Goal: Task Accomplishment & Management: Manage account settings

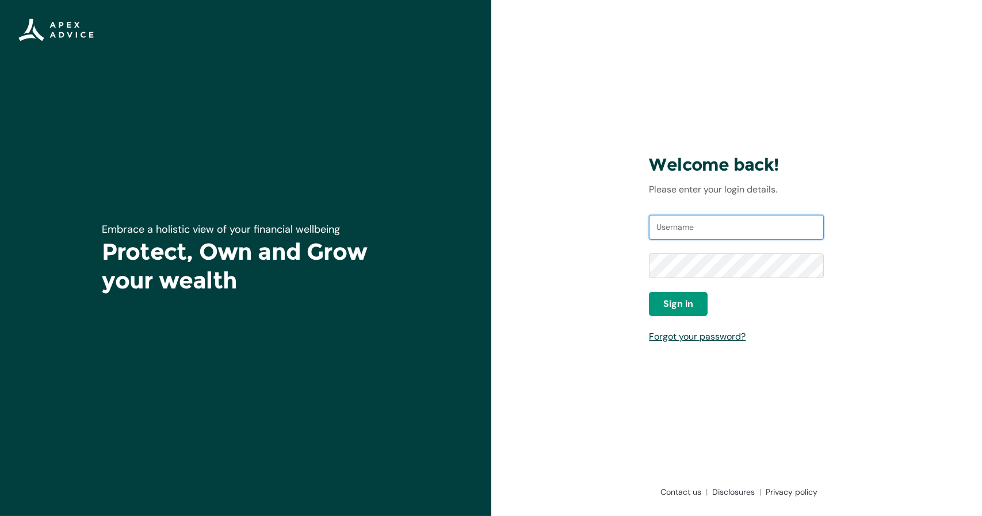
click at [683, 229] on input "Username" at bounding box center [736, 227] width 175 height 25
type input "[EMAIL_ADDRESS][DOMAIN_NAME]"
click at [685, 303] on span "Sign in" at bounding box center [678, 304] width 30 height 14
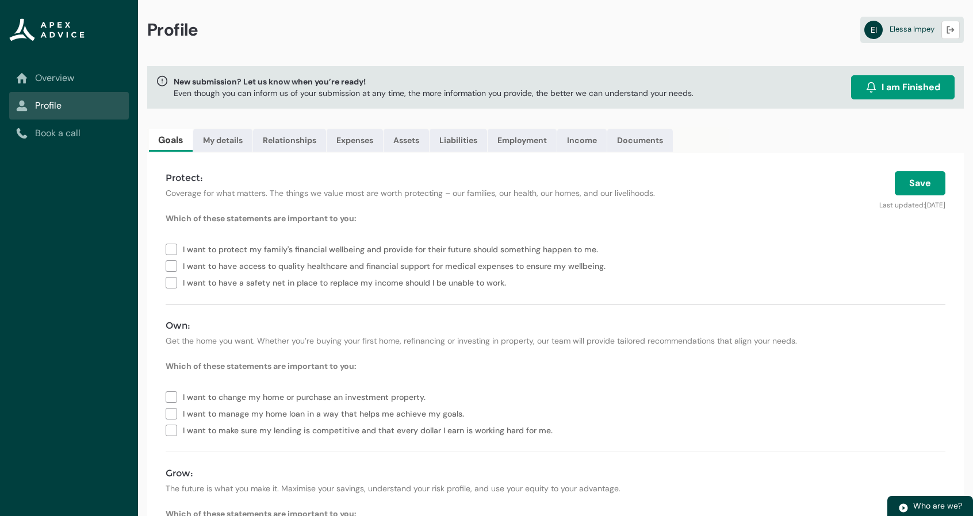
scroll to position [1, 0]
click at [217, 147] on link "My details" at bounding box center [222, 141] width 59 height 23
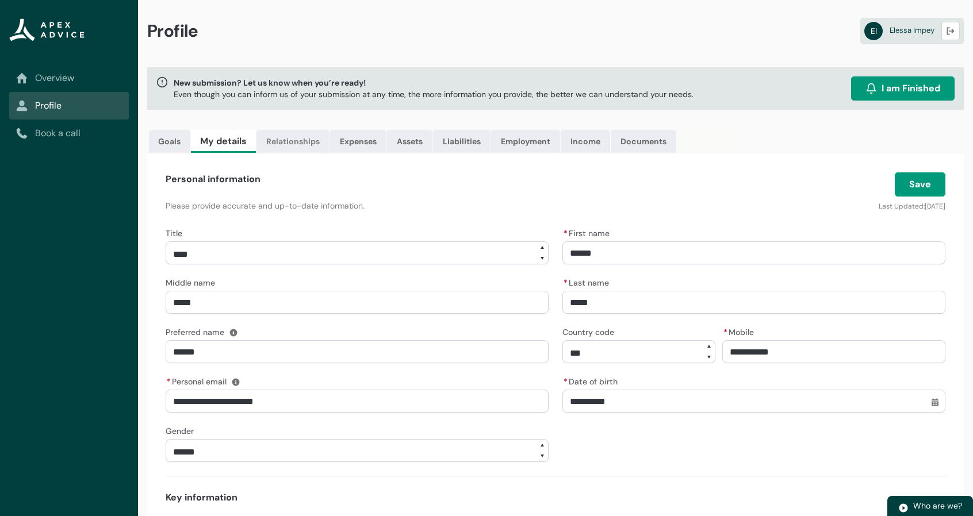
click at [275, 145] on link "Relationships" at bounding box center [292, 141] width 73 height 23
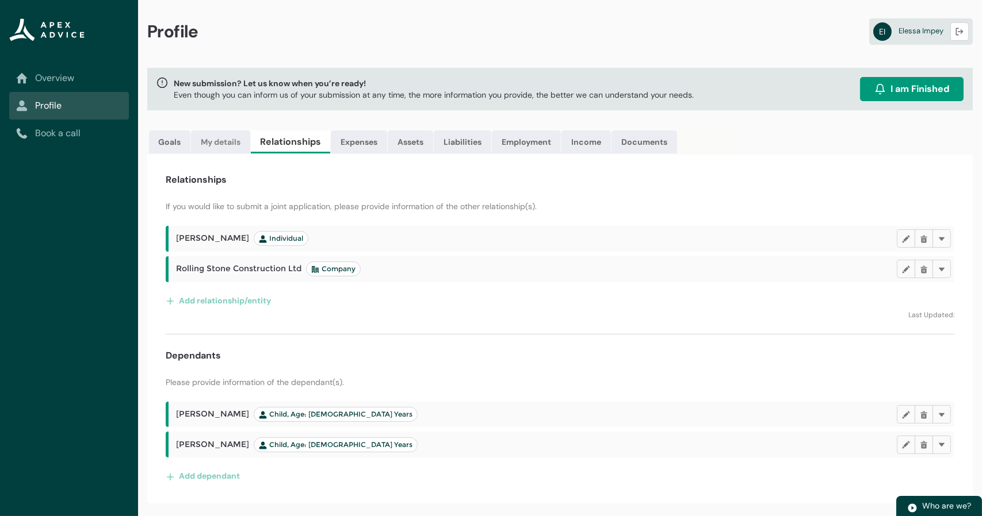
click at [237, 137] on link "My details" at bounding box center [220, 142] width 59 height 23
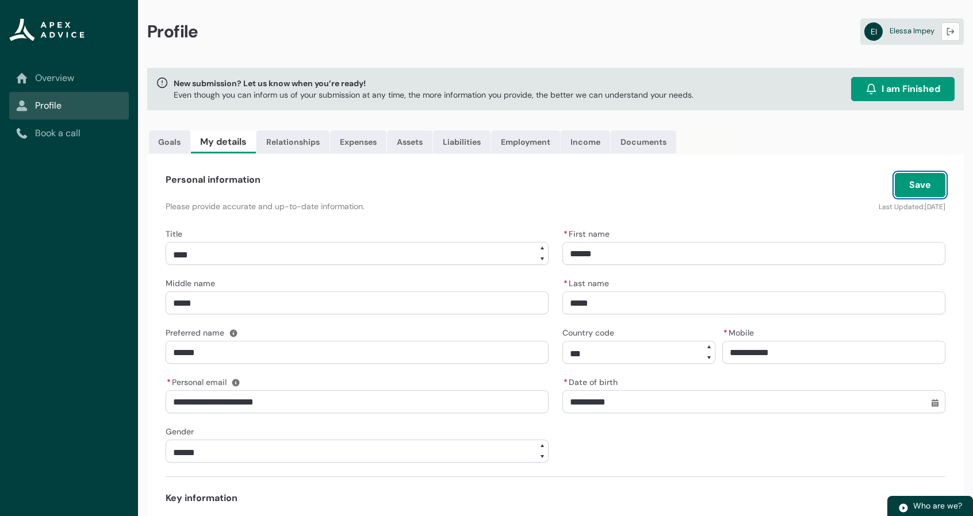
click at [925, 175] on button "Save" at bounding box center [920, 185] width 51 height 24
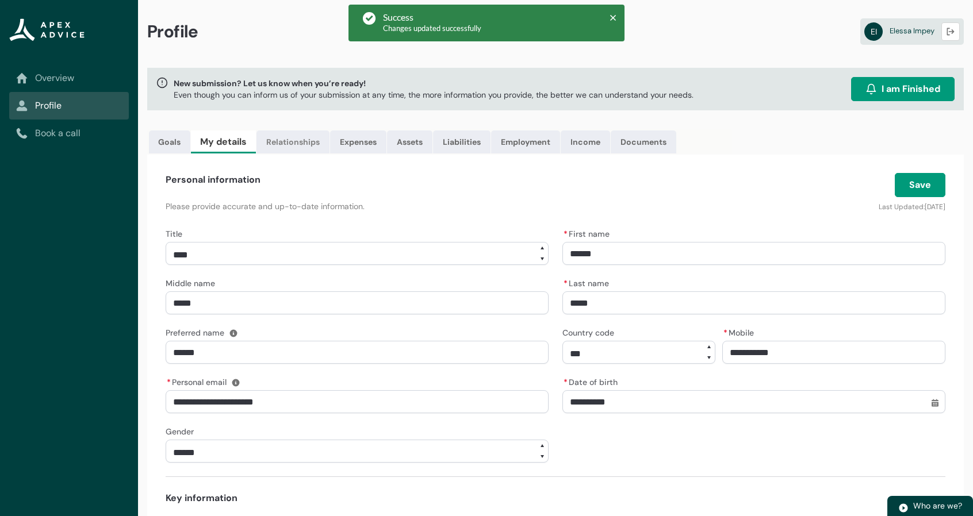
click at [306, 143] on link "Relationships" at bounding box center [292, 142] width 73 height 23
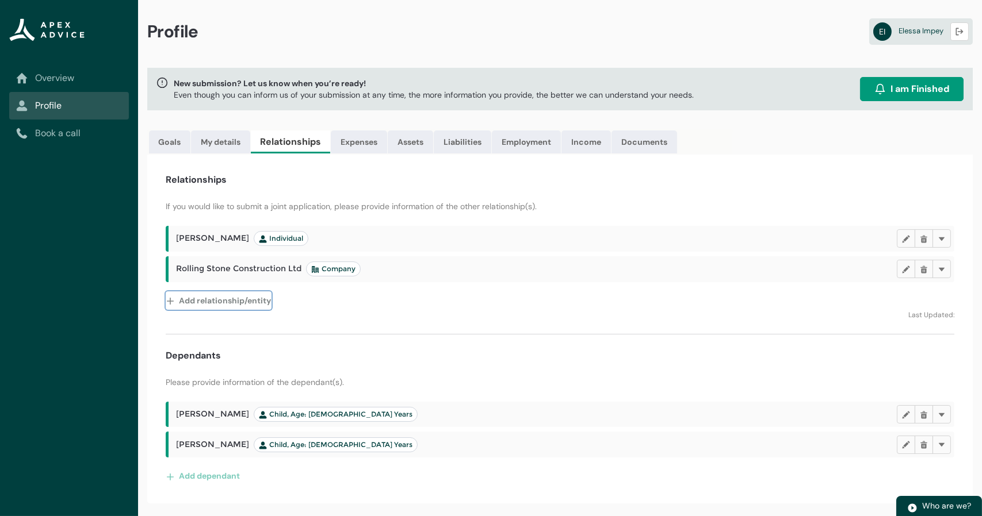
click at [170, 305] on lightning-primitive-icon "button" at bounding box center [172, 300] width 13 height 17
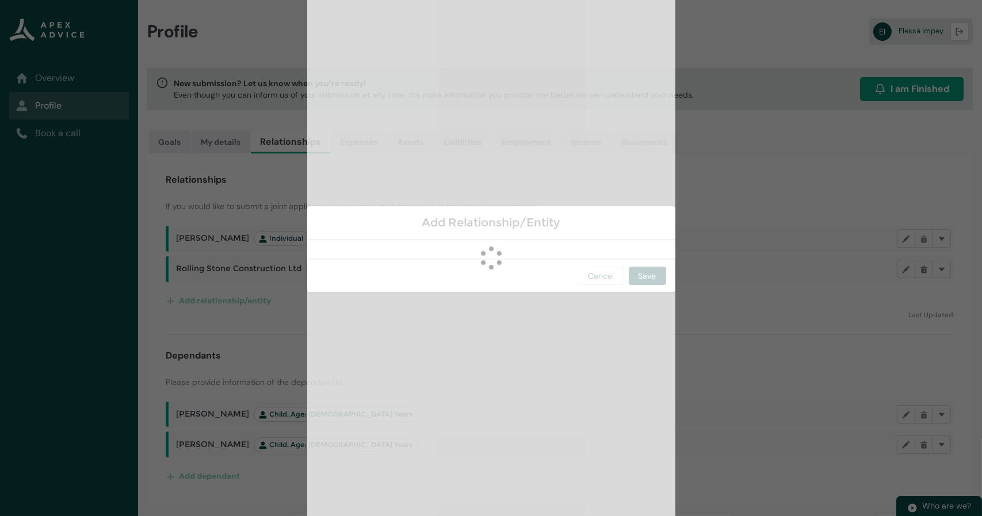
click at [170, 305] on section "Add Relationship/Entity Loading Cancel Save" at bounding box center [491, 258] width 982 height 516
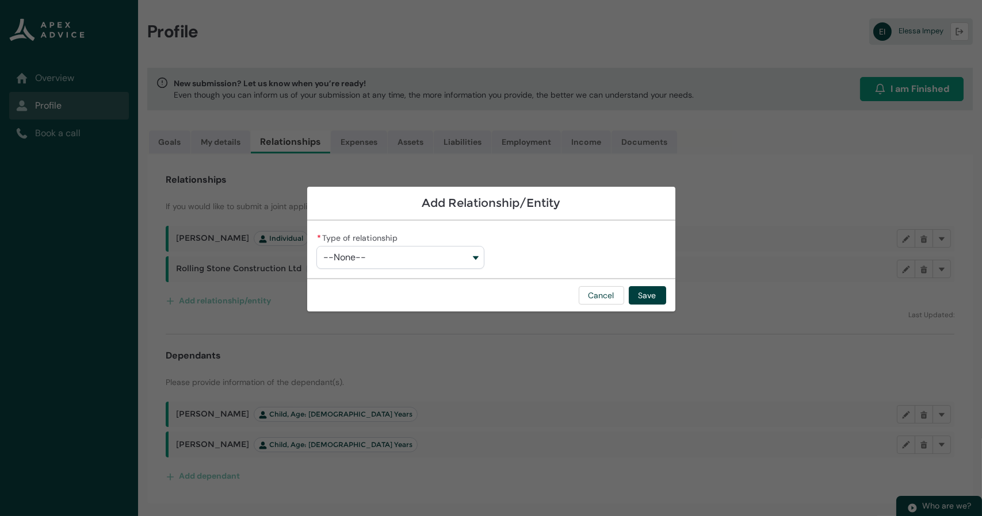
click at [439, 256] on button "--None--" at bounding box center [400, 257] width 168 height 23
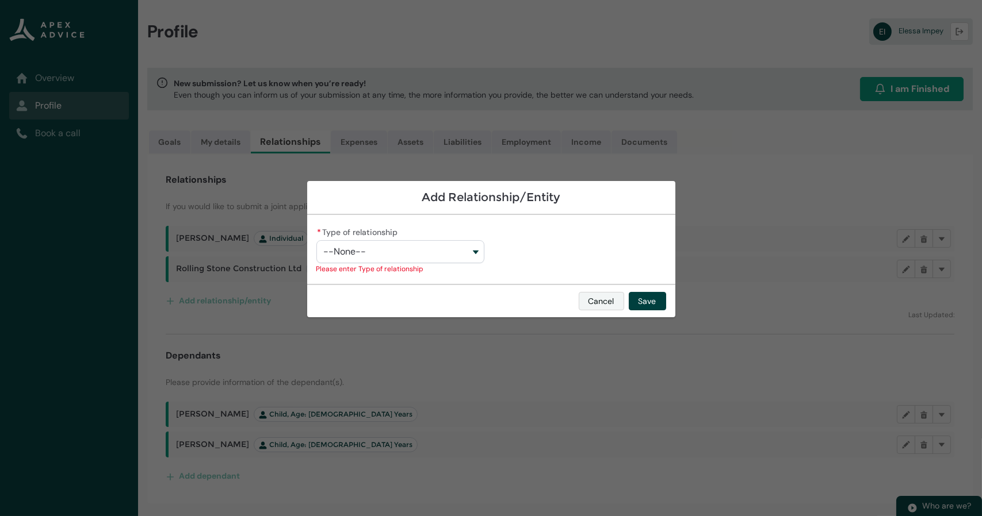
click at [597, 304] on div "Cancel Save" at bounding box center [491, 300] width 368 height 33
click at [609, 308] on button "Cancel" at bounding box center [600, 301] width 45 height 18
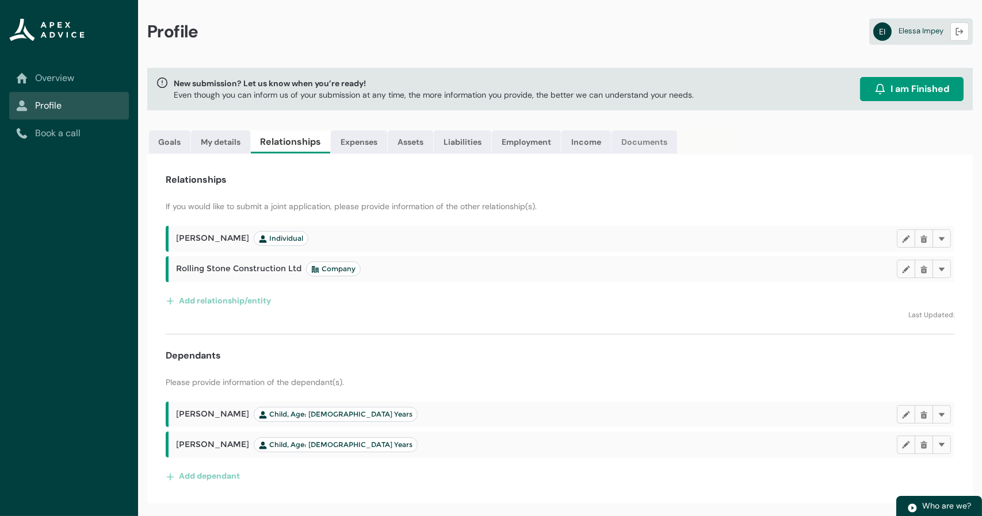
click at [641, 145] on link "Documents" at bounding box center [644, 142] width 66 height 23
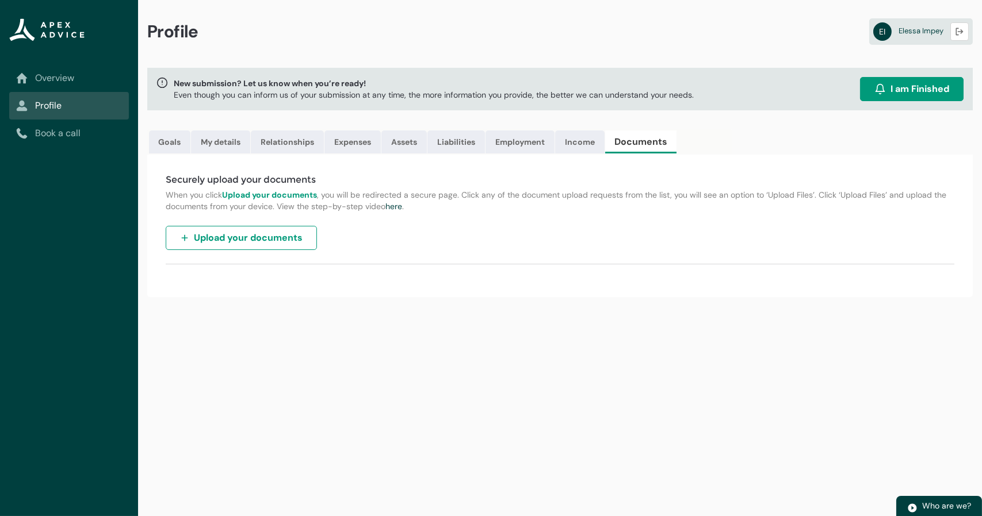
click at [269, 235] on span "Upload your documents" at bounding box center [248, 238] width 109 height 14
click at [265, 233] on span "Upload your documents" at bounding box center [248, 238] width 109 height 14
